Goal: Navigation & Orientation: Find specific page/section

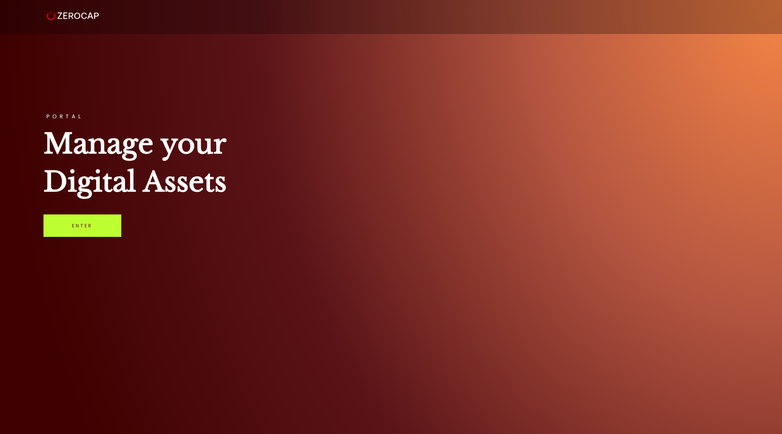
click at [101, 231] on link "Enter" at bounding box center [83, 225] width 78 height 22
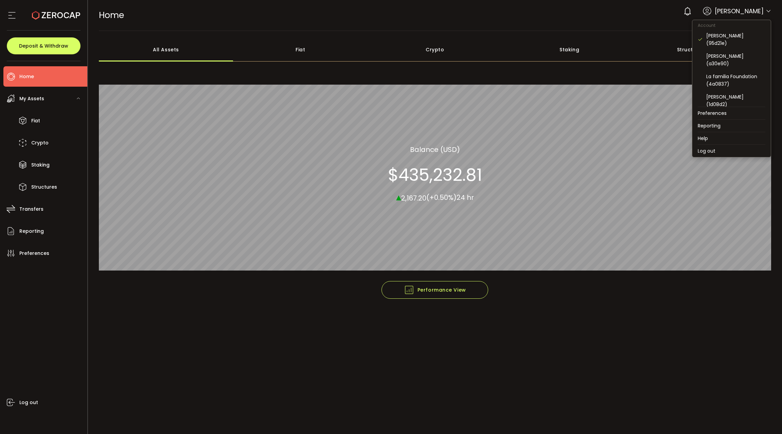
click at [770, 12] on icon at bounding box center [768, 10] width 5 height 5
